Goal: Task Accomplishment & Management: Manage account settings

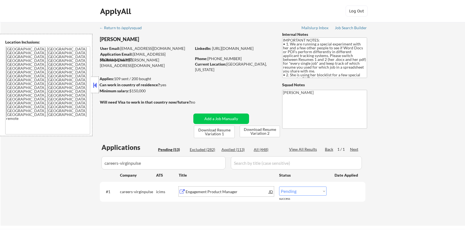
scroll to position [110, 0]
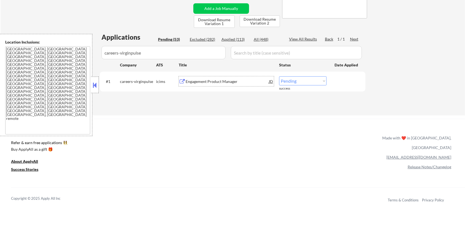
click at [301, 81] on select "Choose an option... Pending Applied Excluded (Questions) Excluded (Expired) Exc…" at bounding box center [302, 80] width 47 height 9
select select ""excluded__salary_""
click at [279, 76] on select "Choose an option... Pending Applied Excluded (Questions) Excluded (Expired) Exc…" at bounding box center [302, 80] width 47 height 9
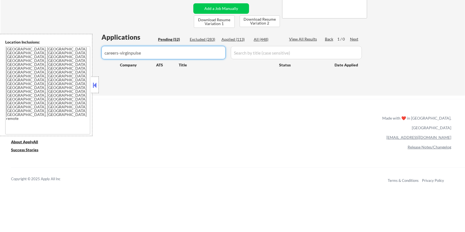
drag, startPoint x: 162, startPoint y: 52, endPoint x: 0, endPoint y: 87, distance: 165.4
click at [0, 87] on body "← Return to /applysquad Mailslurp Inbox Job Search Builder [PERSON_NAME] User E…" at bounding box center [232, 6] width 465 height 232
select select ""pending""
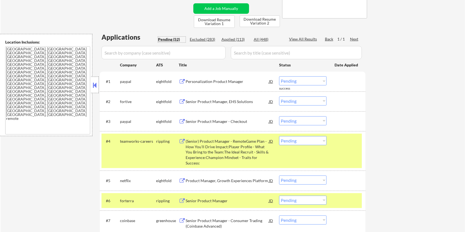
click at [166, 37] on div "Pending (52)" at bounding box center [172, 40] width 28 height 6
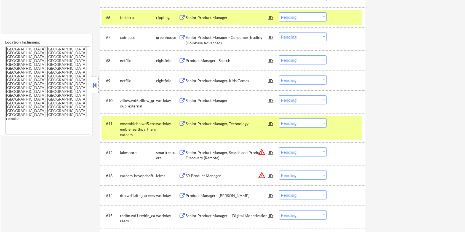
scroll to position [331, 0]
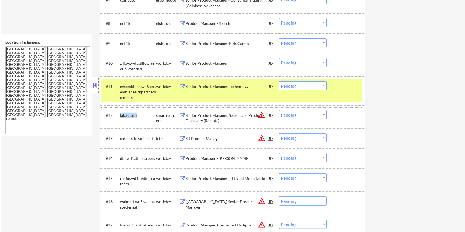
drag, startPoint x: 139, startPoint y: 115, endPoint x: 119, endPoint y: 113, distance: 20.2
click at [119, 113] on div "#12 lakeshore smartrecruiters Senior Product Manager, Search and Product Discov…" at bounding box center [232, 117] width 260 height 18
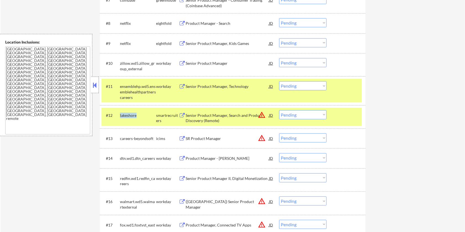
copy div "lakeshore"
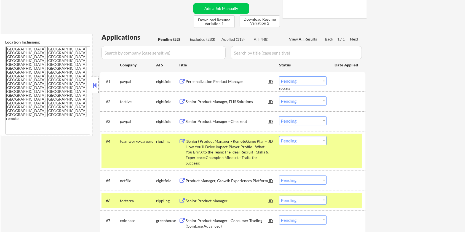
scroll to position [37, 0]
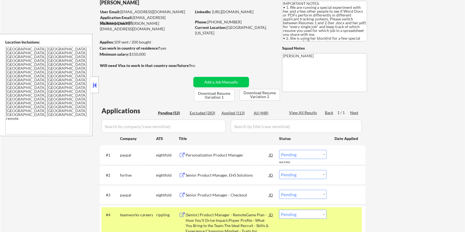
click at [134, 128] on input "input" at bounding box center [164, 126] width 124 height 13
paste input "lakeshore"
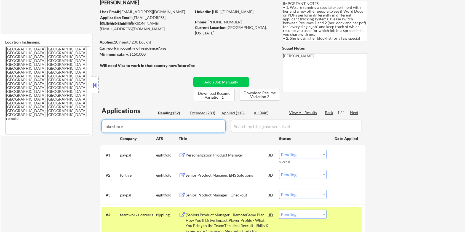
type input "lakeshore"
click at [251, 126] on input "input" at bounding box center [296, 126] width 131 height 13
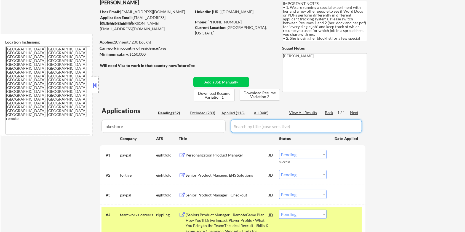
click at [259, 112] on div "All (448)" at bounding box center [268, 113] width 28 height 6
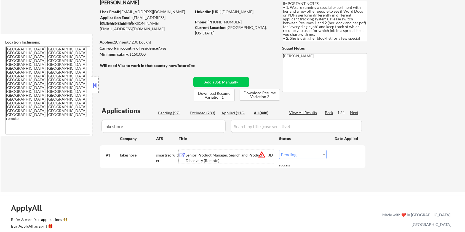
click at [194, 161] on div "Senior Product Manager, Search and Product Discovery (Remote)" at bounding box center [227, 158] width 83 height 11
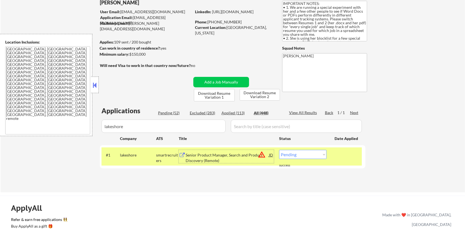
click at [210, 156] on div "Senior Product Manager, Search and Product Discovery (Remote)" at bounding box center [227, 158] width 83 height 11
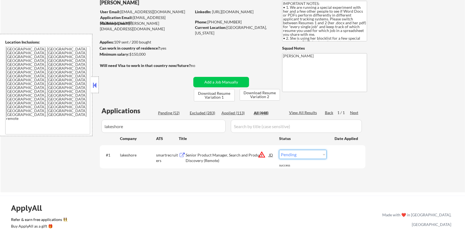
click at [299, 154] on select "Choose an option... Pending Applied Excluded (Questions) Excluded (Expired) Exc…" at bounding box center [302, 154] width 47 height 9
select select ""excluded__bad_match_""
click at [279, 150] on select "Choose an option... Pending Applied Excluded (Questions) Excluded (Expired) Exc…" at bounding box center [302, 154] width 47 height 9
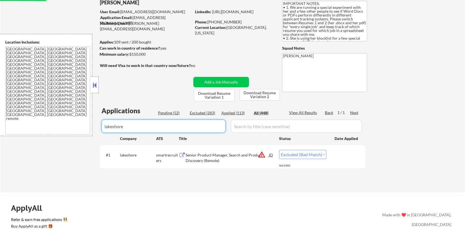
drag, startPoint x: 158, startPoint y: 126, endPoint x: 54, endPoint y: 126, distance: 104.0
click at [54, 126] on body "← Return to /applysquad Mailslurp Inbox Job Search Builder [PERSON_NAME] User E…" at bounding box center [232, 79] width 465 height 232
select select ""applied""
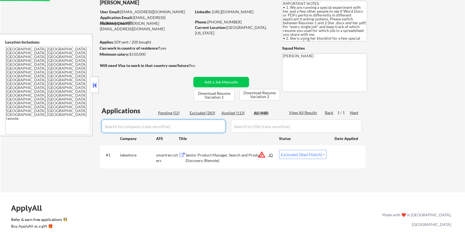
select select ""applied""
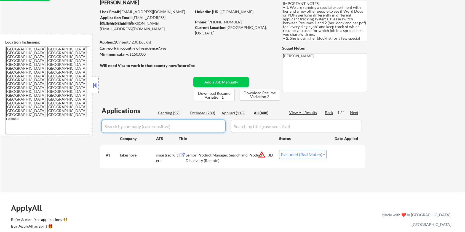
select select ""applied""
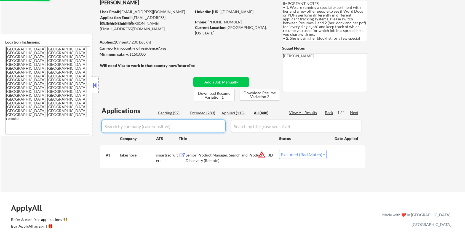
select select ""applied""
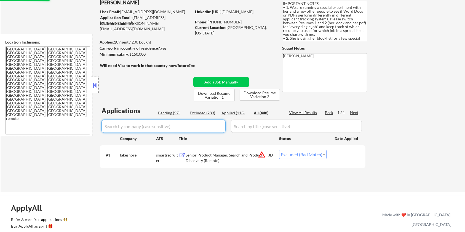
select select ""applied""
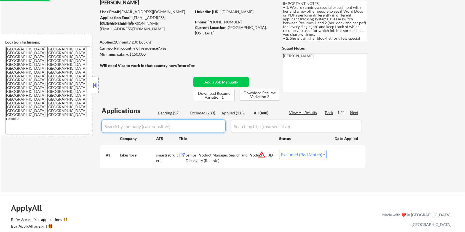
select select ""applied""
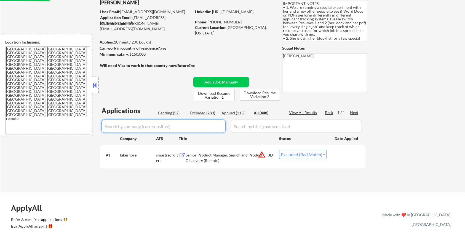
select select ""applied""
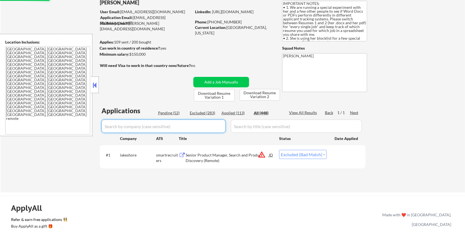
select select ""applied""
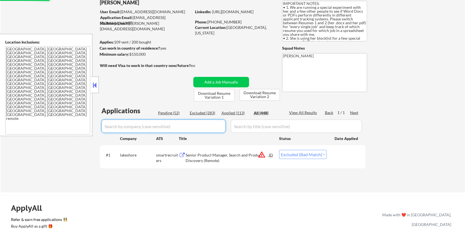
select select ""applied""
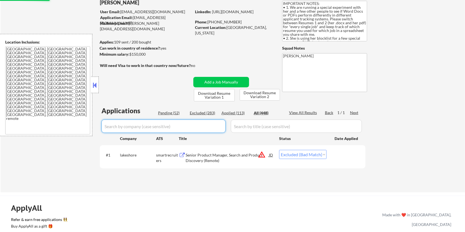
select select ""applied""
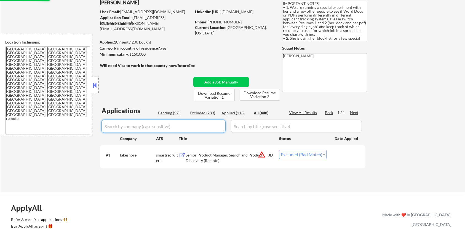
select select ""applied""
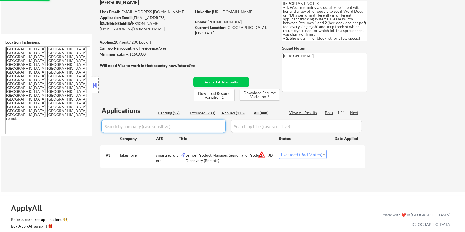
select select ""applied""
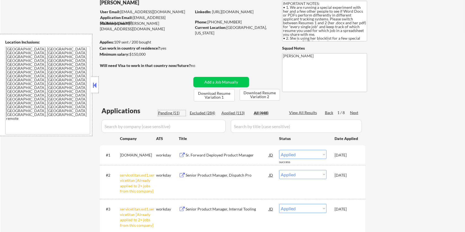
click at [168, 114] on div "Pending (51)" at bounding box center [172, 113] width 28 height 6
select select ""pending""
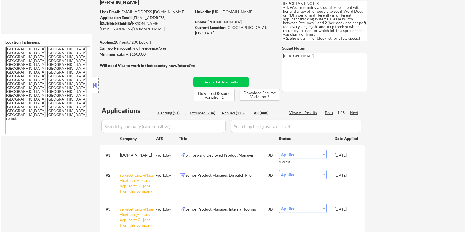
select select ""pending""
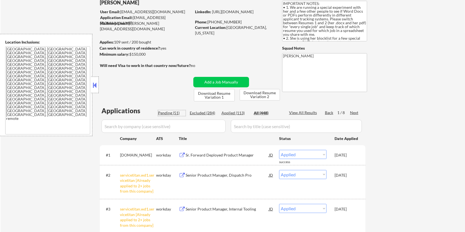
select select ""pending""
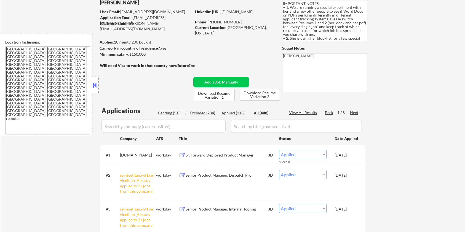
select select ""pending""
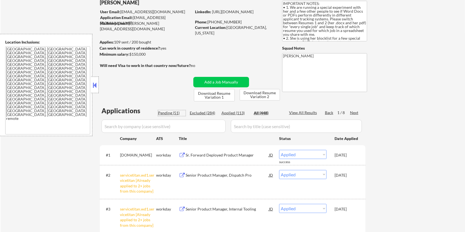
select select ""pending""
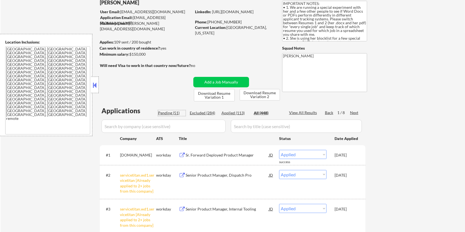
select select ""pending""
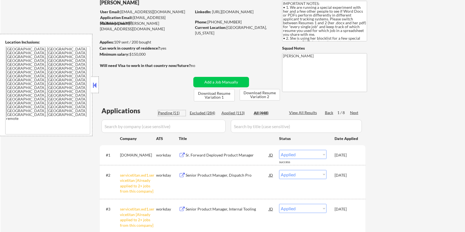
select select ""pending""
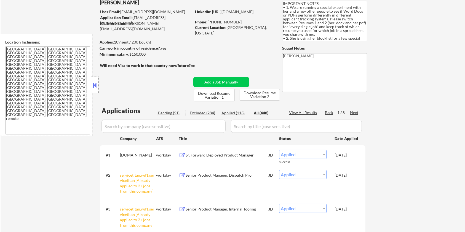
select select ""pending""
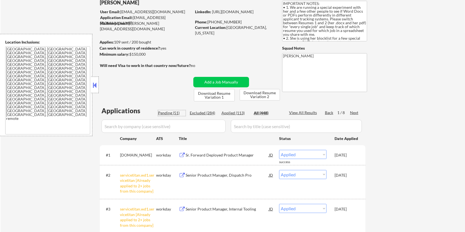
select select ""pending""
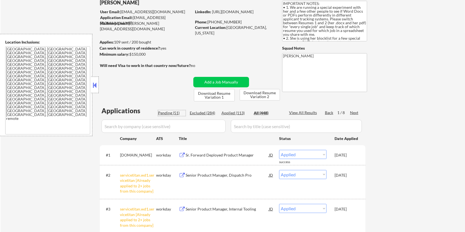
select select ""pending""
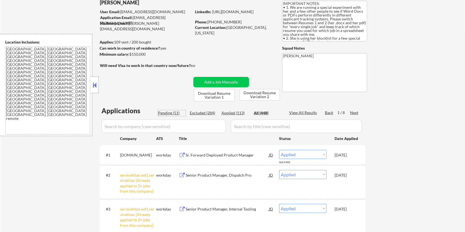
select select ""pending""
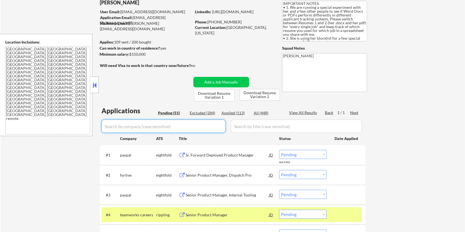
click at [152, 124] on input "input" at bounding box center [164, 126] width 124 height 13
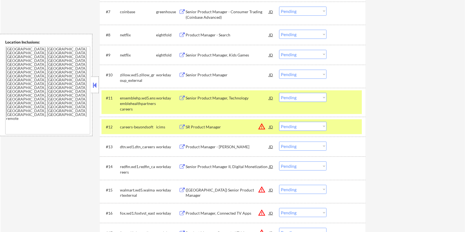
scroll to position [368, 0]
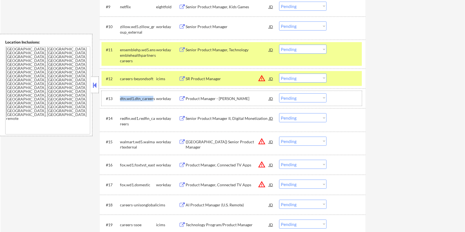
drag, startPoint x: 153, startPoint y: 96, endPoint x: 120, endPoint y: 94, distance: 32.9
click at [120, 94] on div "dtn.wd1.dtn_careers" at bounding box center [138, 99] width 36 height 10
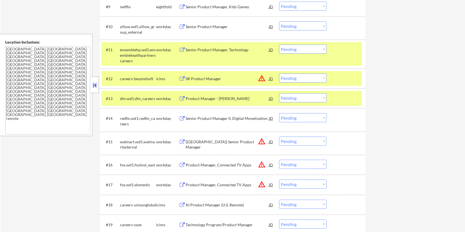
click at [154, 97] on div "dtn.wd1.dtn_careers" at bounding box center [138, 99] width 36 height 6
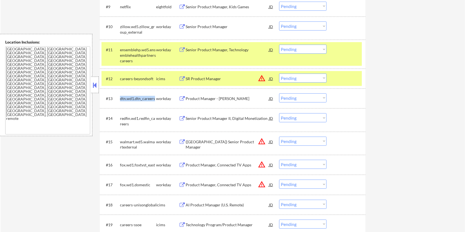
drag, startPoint x: 155, startPoint y: 96, endPoint x: 120, endPoint y: 97, distance: 34.8
click at [120, 97] on div "dtn.wd1.dtn_careers" at bounding box center [138, 99] width 36 height 6
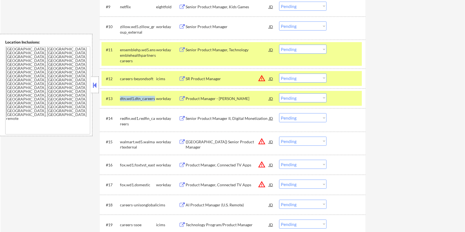
copy div "dtn.wd1.dtn_careers"
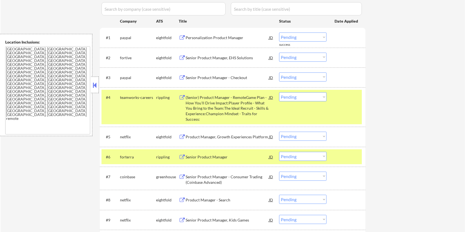
scroll to position [147, 0]
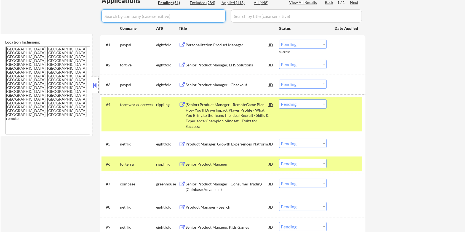
click at [135, 13] on input "input" at bounding box center [164, 15] width 124 height 13
paste input "dtn.wd1.dtn_careers"
type input "dtn.wd1.dtn_careers"
click at [249, 11] on input "input" at bounding box center [296, 15] width 131 height 13
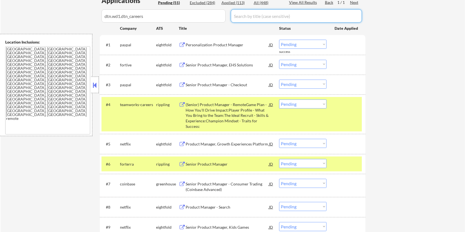
click at [263, 4] on div "All (448)" at bounding box center [268, 3] width 28 height 6
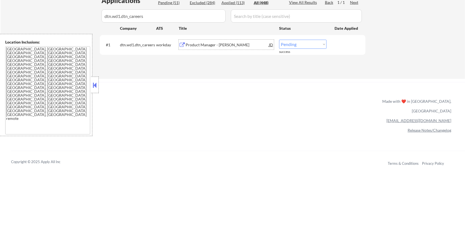
click at [212, 43] on div "Product Manager - [PERSON_NAME]" at bounding box center [227, 45] width 83 height 6
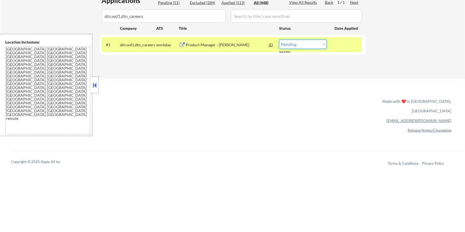
click at [299, 46] on select "Choose an option... Pending Applied Excluded (Questions) Excluded (Expired) Exc…" at bounding box center [302, 44] width 47 height 9
select select ""excluded__salary_""
click at [279, 40] on select "Choose an option... Pending Applied Excluded (Questions) Excluded (Expired) Exc…" at bounding box center [302, 44] width 47 height 9
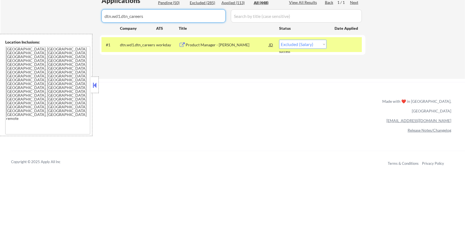
drag, startPoint x: 159, startPoint y: 13, endPoint x: 47, endPoint y: 37, distance: 114.0
select select ""applied""
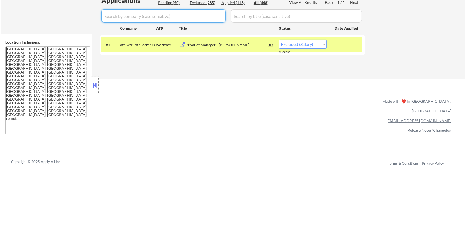
select select ""applied""
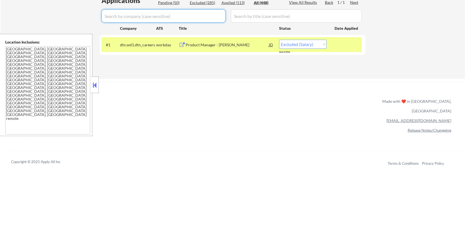
select select ""applied""
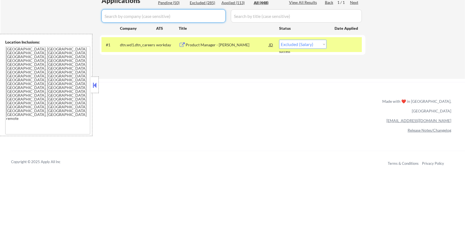
select select ""applied""
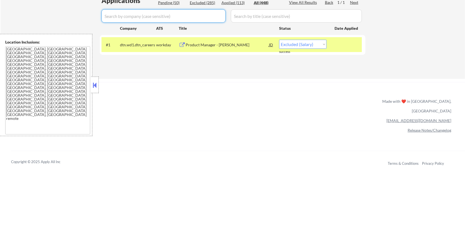
select select ""applied""
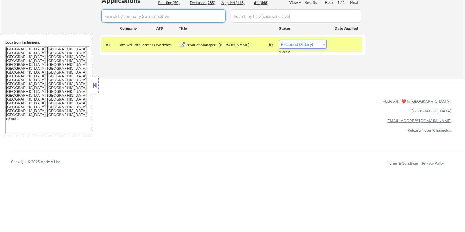
select select ""applied""
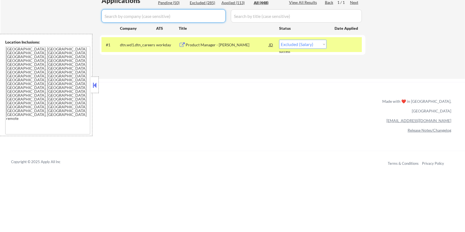
select select ""applied""
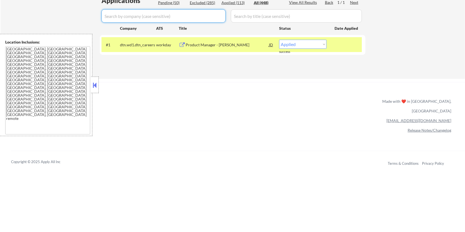
select select ""applied""
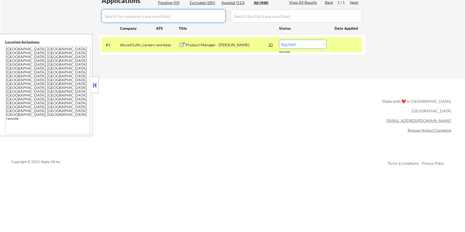
select select ""applied""
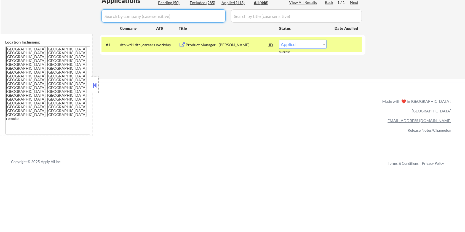
select select ""applied""
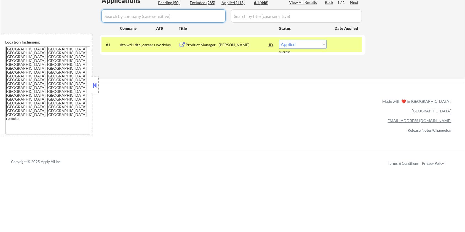
select select ""applied""
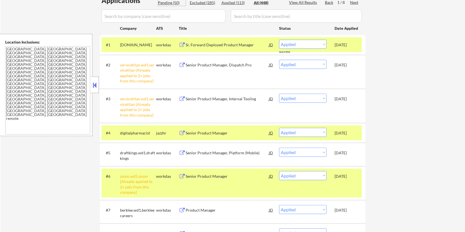
click at [165, 2] on div "Pending (50)" at bounding box center [172, 3] width 28 height 6
select select ""pending""
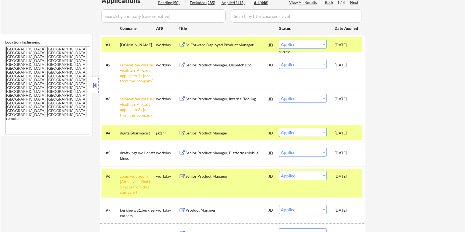
select select ""pending""
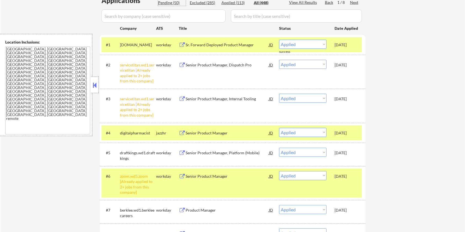
select select ""pending""
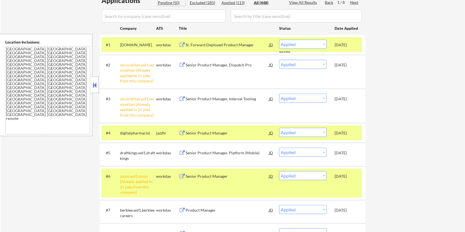
select select ""pending""
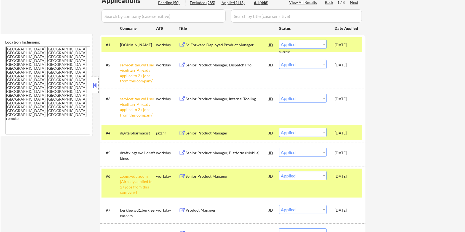
select select ""pending""
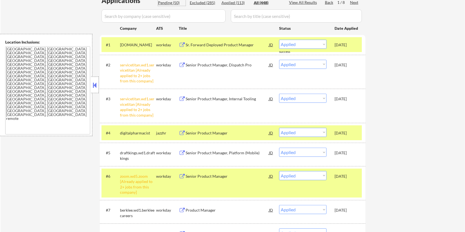
select select ""pending""
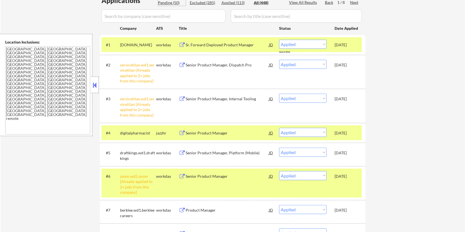
select select ""pending""
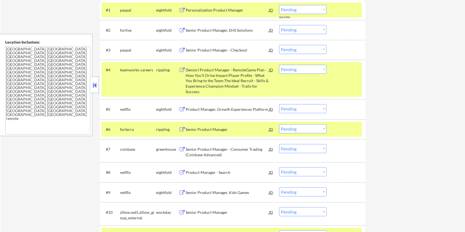
scroll to position [221, 0]
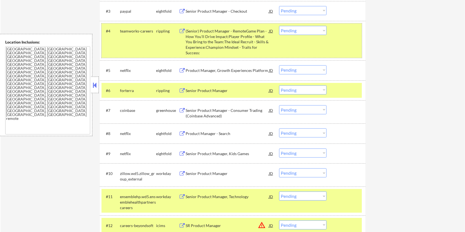
click at [351, 42] on div "#4 teamworks-careers rippling (Senior) Product Manager - RemoteGame Plan - How …" at bounding box center [232, 40] width 260 height 34
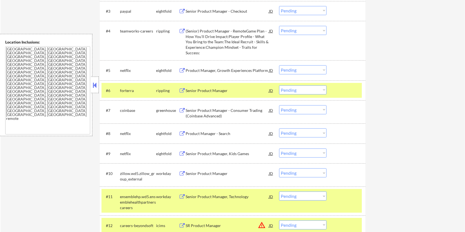
click at [350, 90] on div at bounding box center [347, 91] width 24 height 10
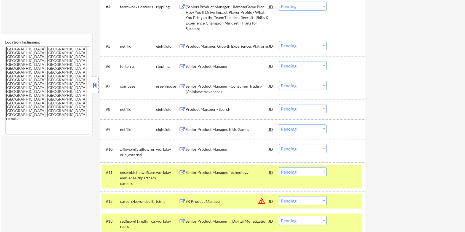
scroll to position [294, 0]
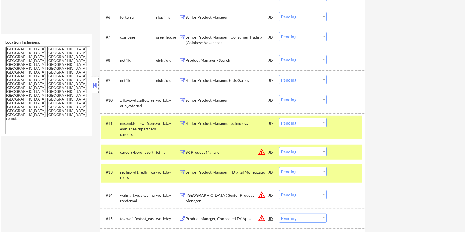
click at [340, 127] on div at bounding box center [347, 123] width 24 height 10
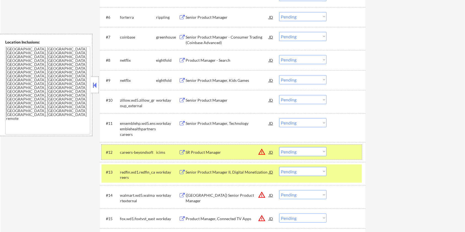
click at [339, 151] on div at bounding box center [347, 152] width 24 height 10
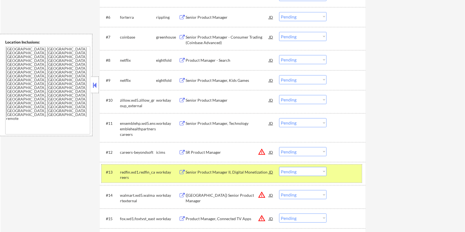
click at [347, 172] on div at bounding box center [347, 172] width 24 height 10
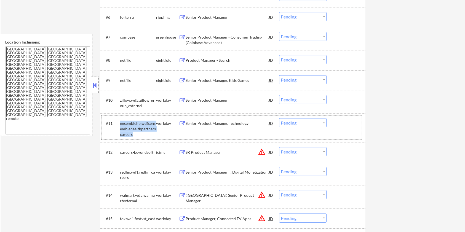
drag, startPoint x: 136, startPoint y: 132, endPoint x: 120, endPoint y: 123, distance: 18.4
click at [120, 123] on div "ensemblehp.wd5.ensemblehealthpartnerscareers" at bounding box center [138, 129] width 36 height 16
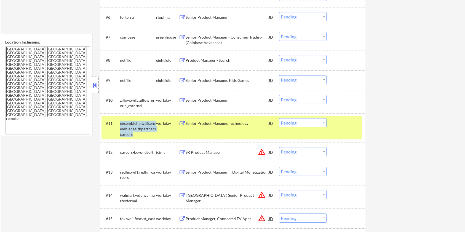
copy div "ensemblehp.wd5.ensemblehealthpartnerscareers"
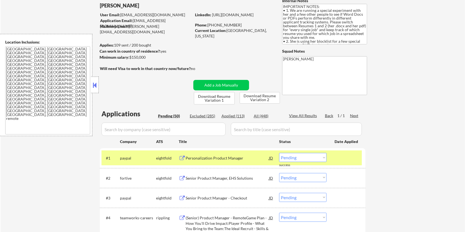
scroll to position [0, 0]
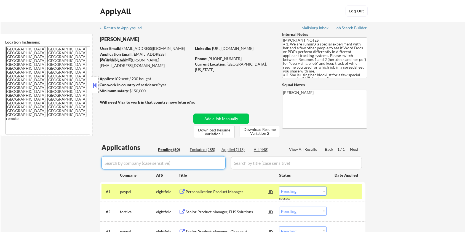
click at [143, 165] on input "input" at bounding box center [164, 162] width 124 height 13
paste input "ensemblehp.wd5.ensemblehealthpartnerscareers"
click at [273, 162] on input "input" at bounding box center [296, 162] width 131 height 13
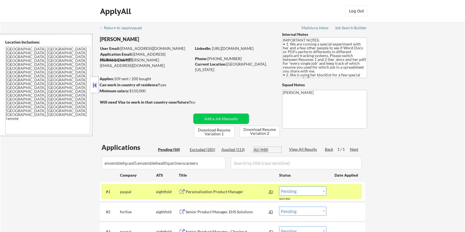
click at [264, 150] on div "All (448)" at bounding box center [268, 150] width 28 height 6
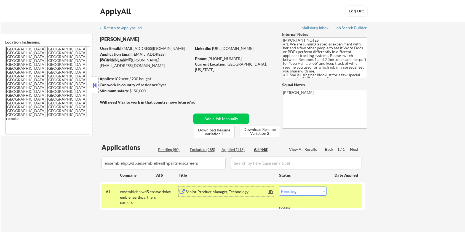
click at [208, 192] on div "Senior Product Manager, Technology" at bounding box center [227, 192] width 83 height 6
